Goal: Information Seeking & Learning: Learn about a topic

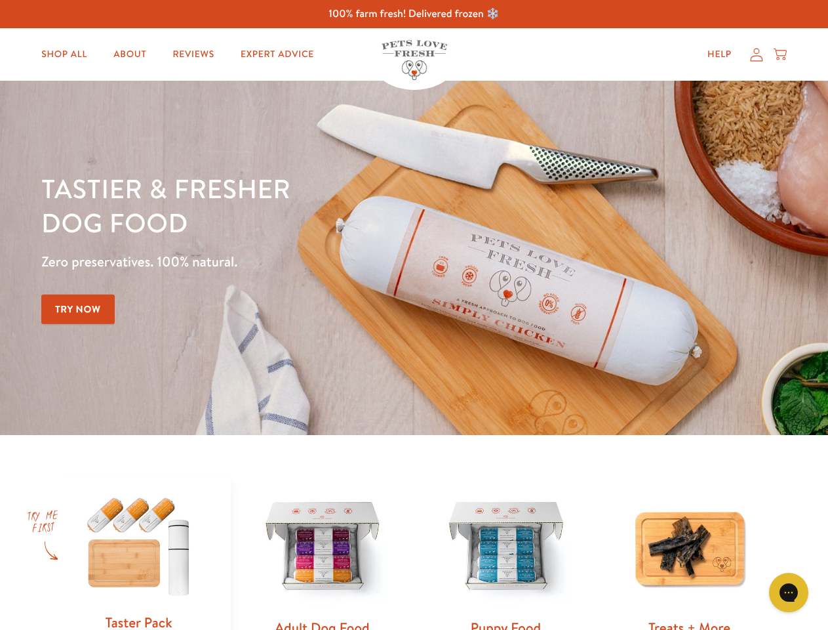
click at [414, 315] on div "Tastier & fresher dog food Zero preservatives. 100% natural. Try Now" at bounding box center [289, 257] width 497 height 173
click at [789, 592] on icon "Gorgias live chat" at bounding box center [789, 592] width 12 height 12
